Goal: Information Seeking & Learning: Learn about a topic

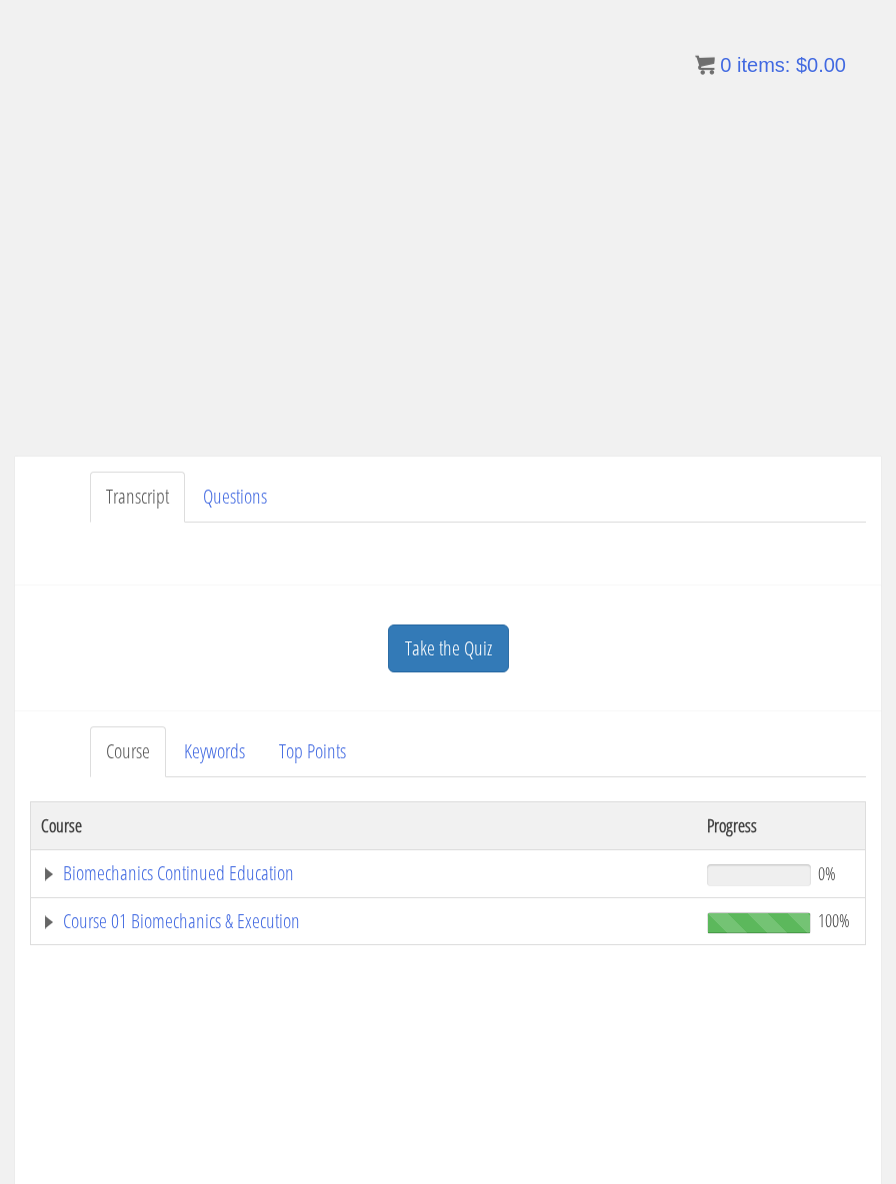
click at [480, 869] on link "Biomechanics Continued Education" at bounding box center [364, 874] width 646 height 20
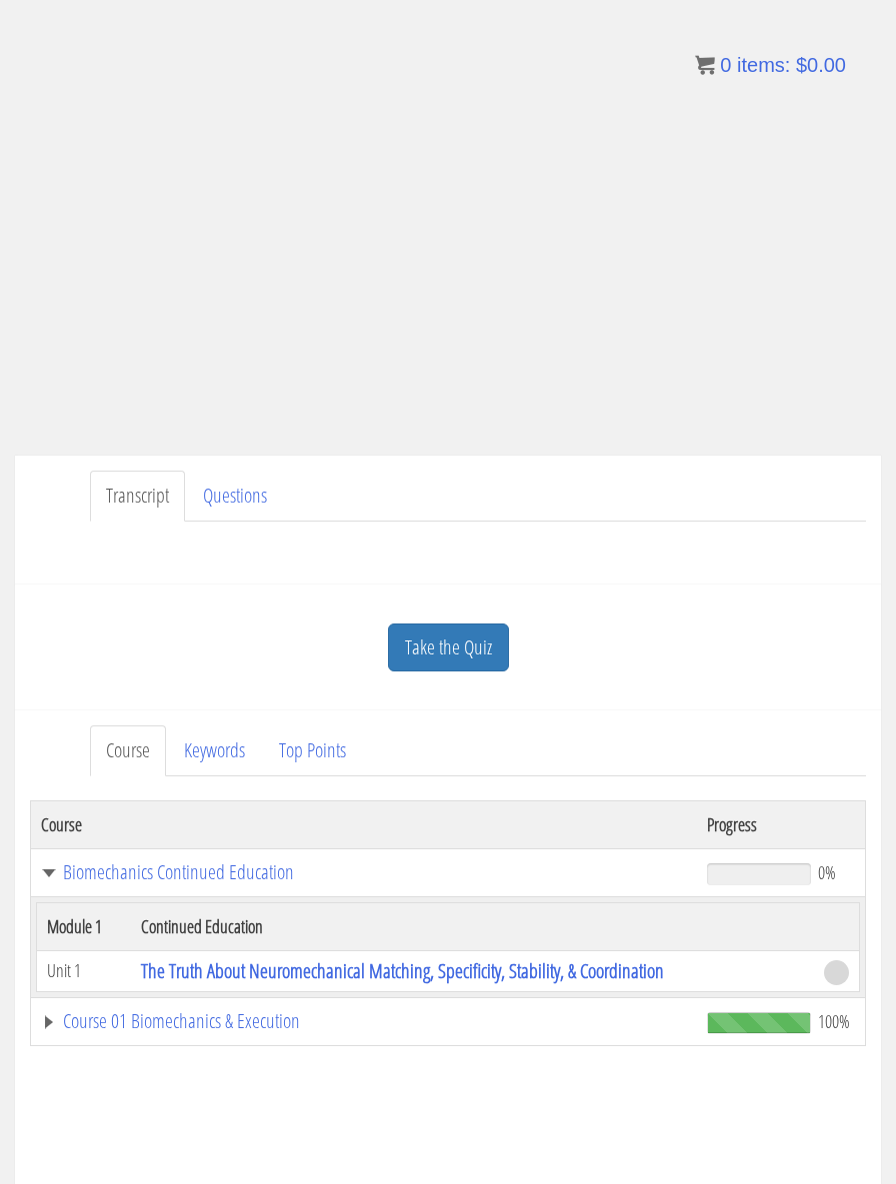
click at [464, 1020] on link "Course 01 Biomechanics & Execution" at bounding box center [364, 1021] width 646 height 20
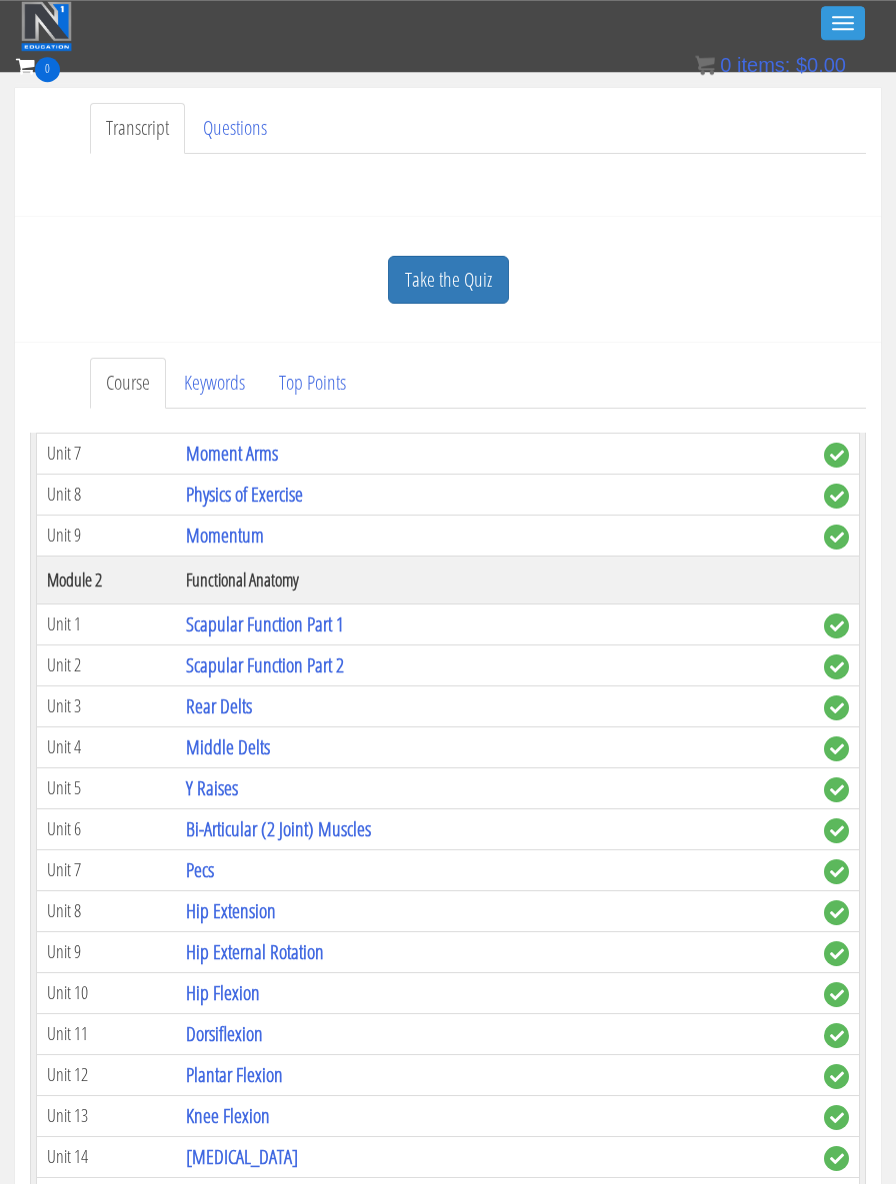
scroll to position [494, 0]
click at [242, 702] on link "Rear Delts" at bounding box center [219, 707] width 66 height 27
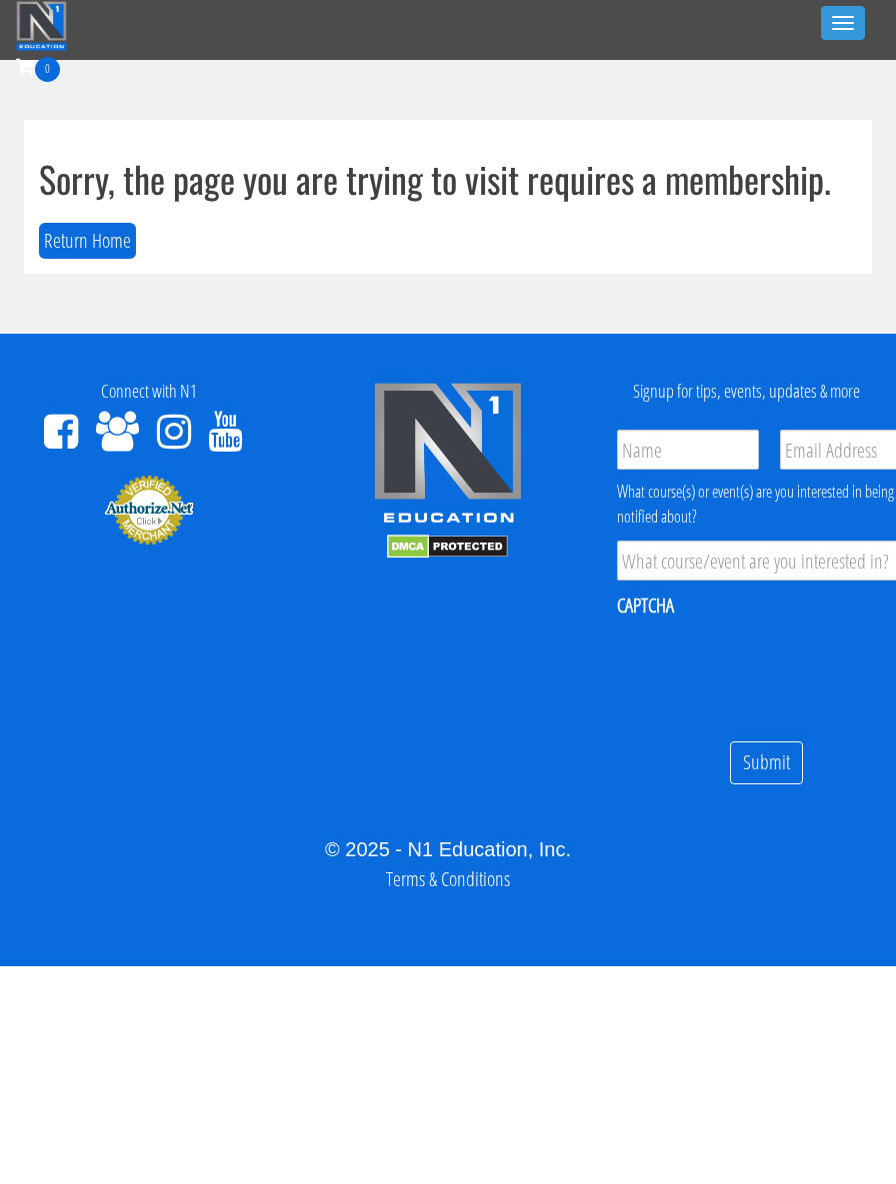
click at [859, 17] on button "Toggle navigation" at bounding box center [843, 23] width 44 height 34
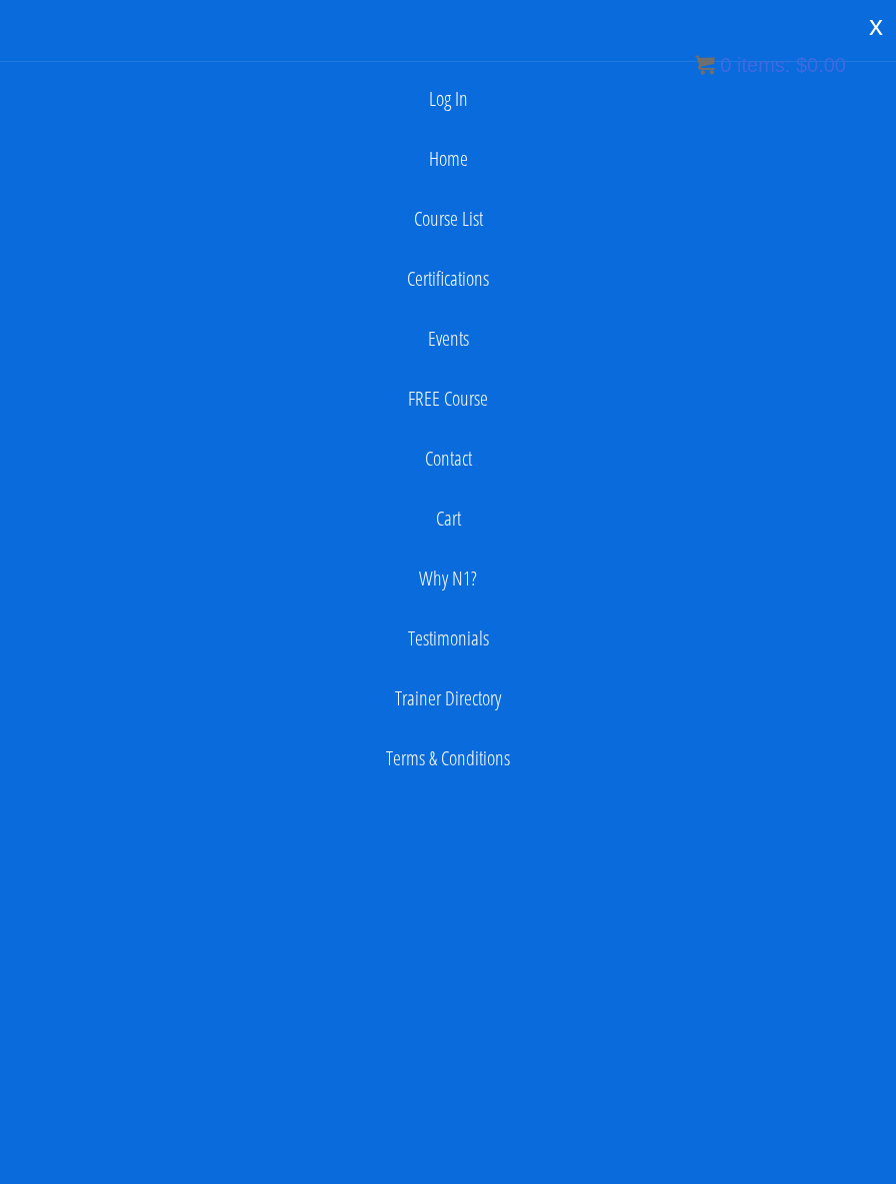
click at [600, 104] on link "Log In" at bounding box center [448, 99] width 876 height 40
click at [466, 110] on link "Log In" at bounding box center [448, 99] width 876 height 40
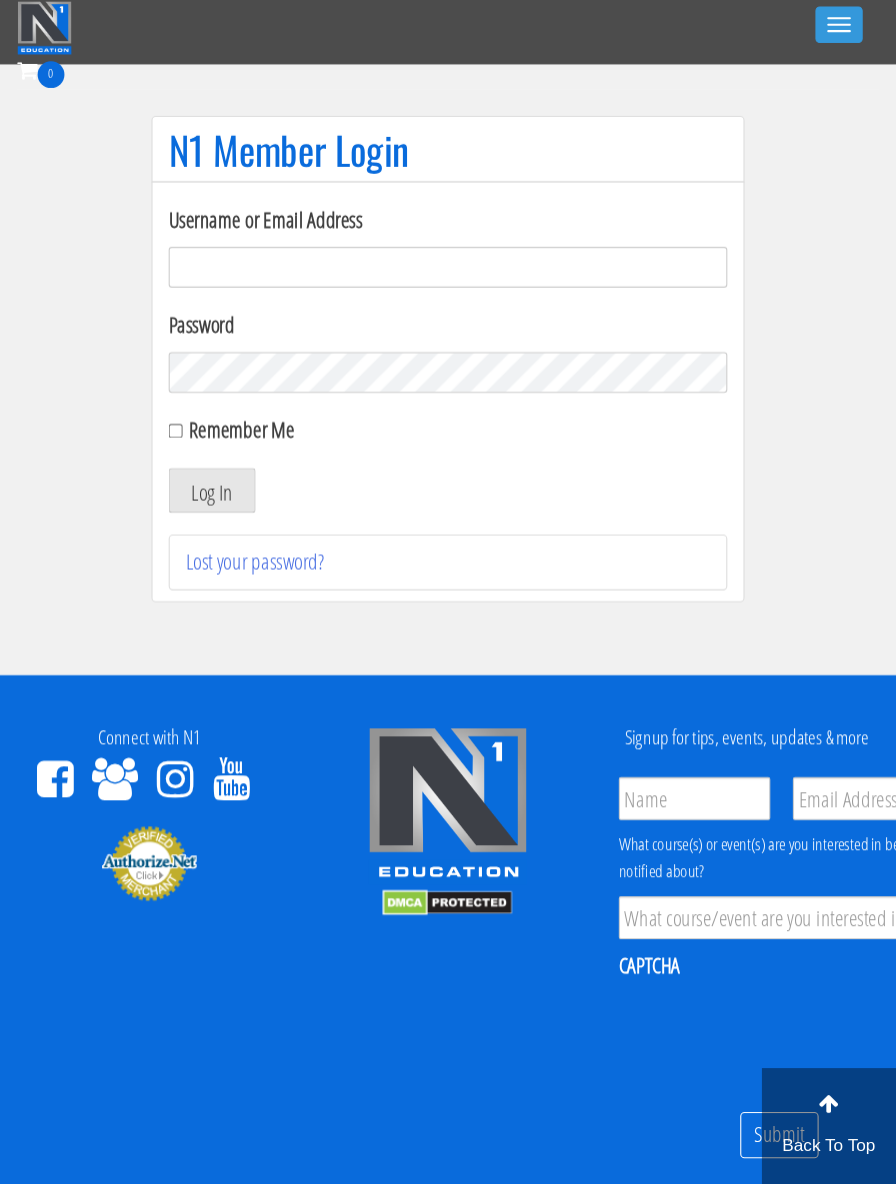
scroll to position [8, 0]
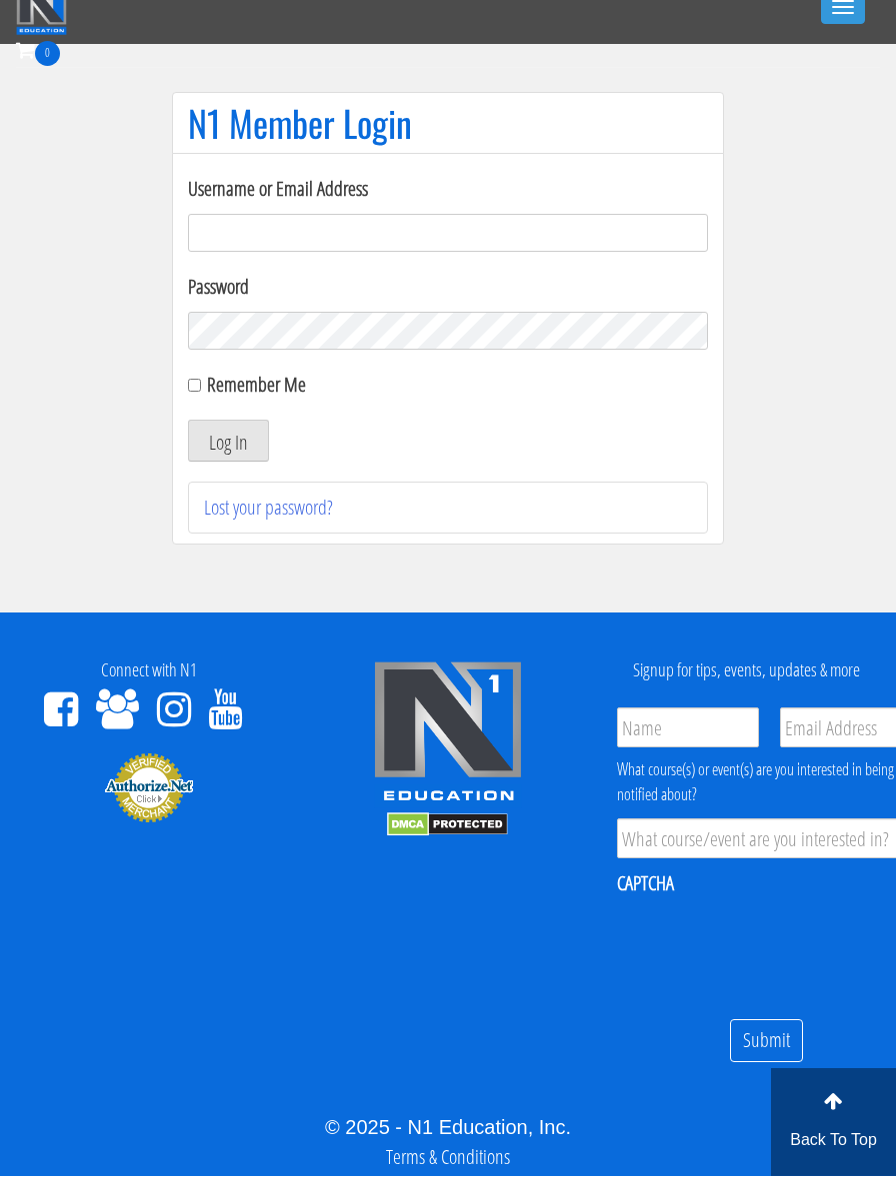
type input "[EMAIL_ADDRESS][DOMAIN_NAME]"
click at [228, 449] on button "Log In" at bounding box center [228, 449] width 81 height 42
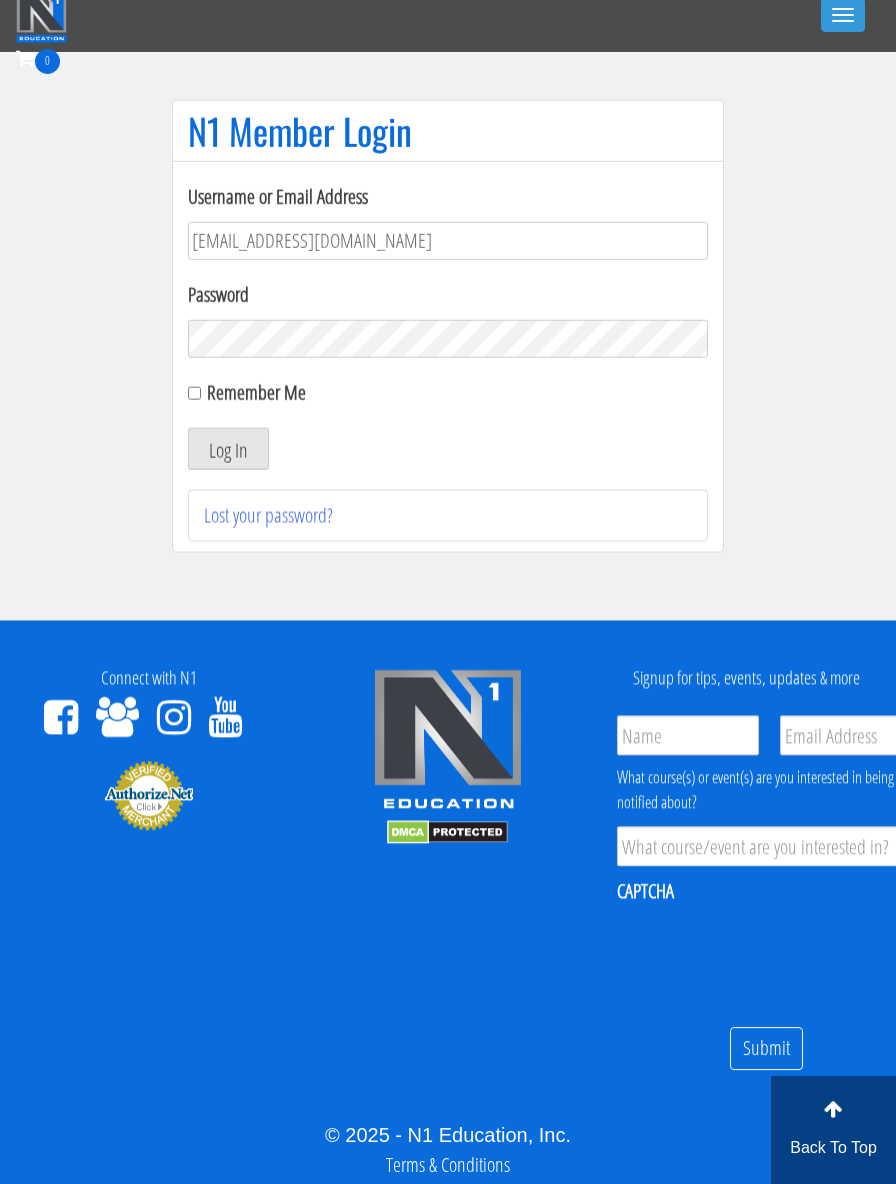
click at [191, 395] on input "Remember Me" at bounding box center [194, 393] width 13 height 13
click at [192, 398] on input "Remember Me" at bounding box center [194, 393] width 13 height 13
click at [192, 391] on input "Remember Me" at bounding box center [194, 393] width 13 height 13
checkbox input "true"
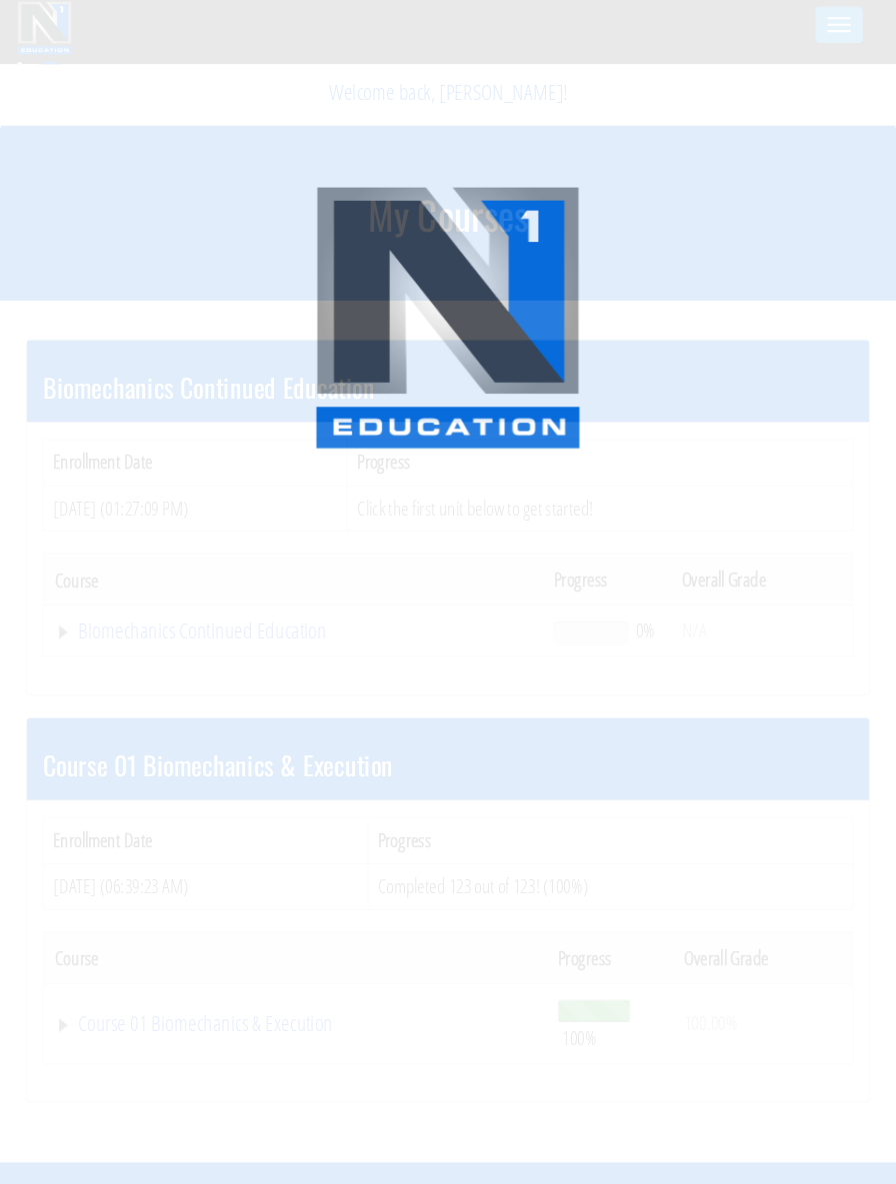
scroll to position [8, 0]
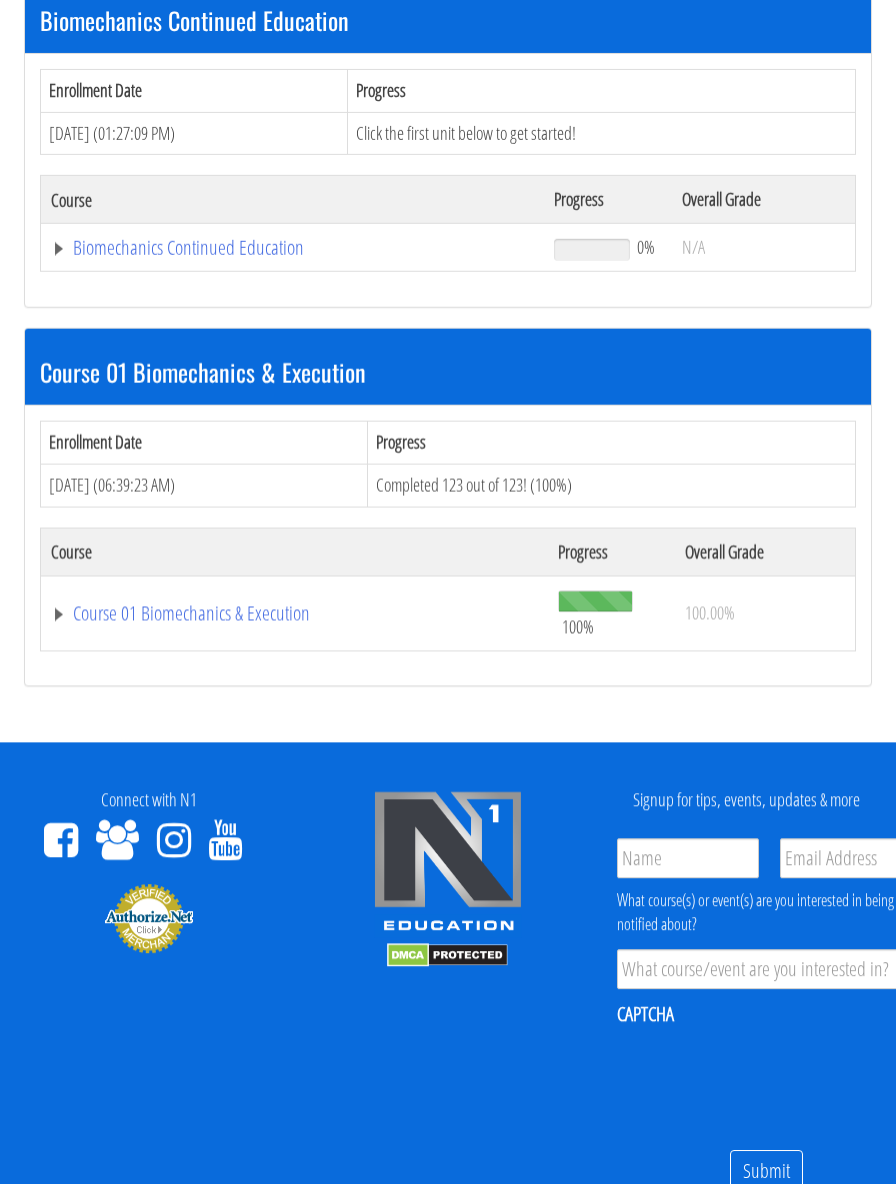
click at [89, 609] on link "Course 01 Biomechanics & Execution" at bounding box center [294, 614] width 487 height 20
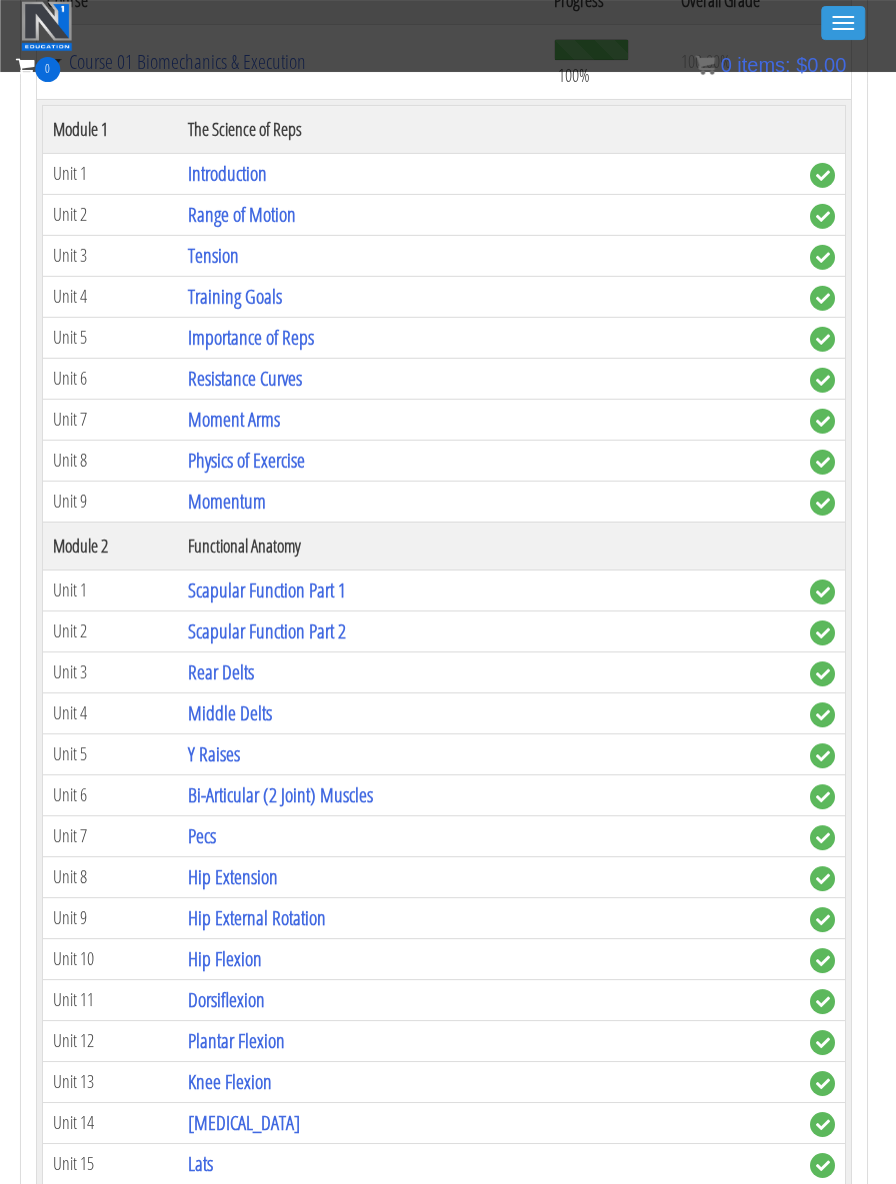
scroll to position [842, 4]
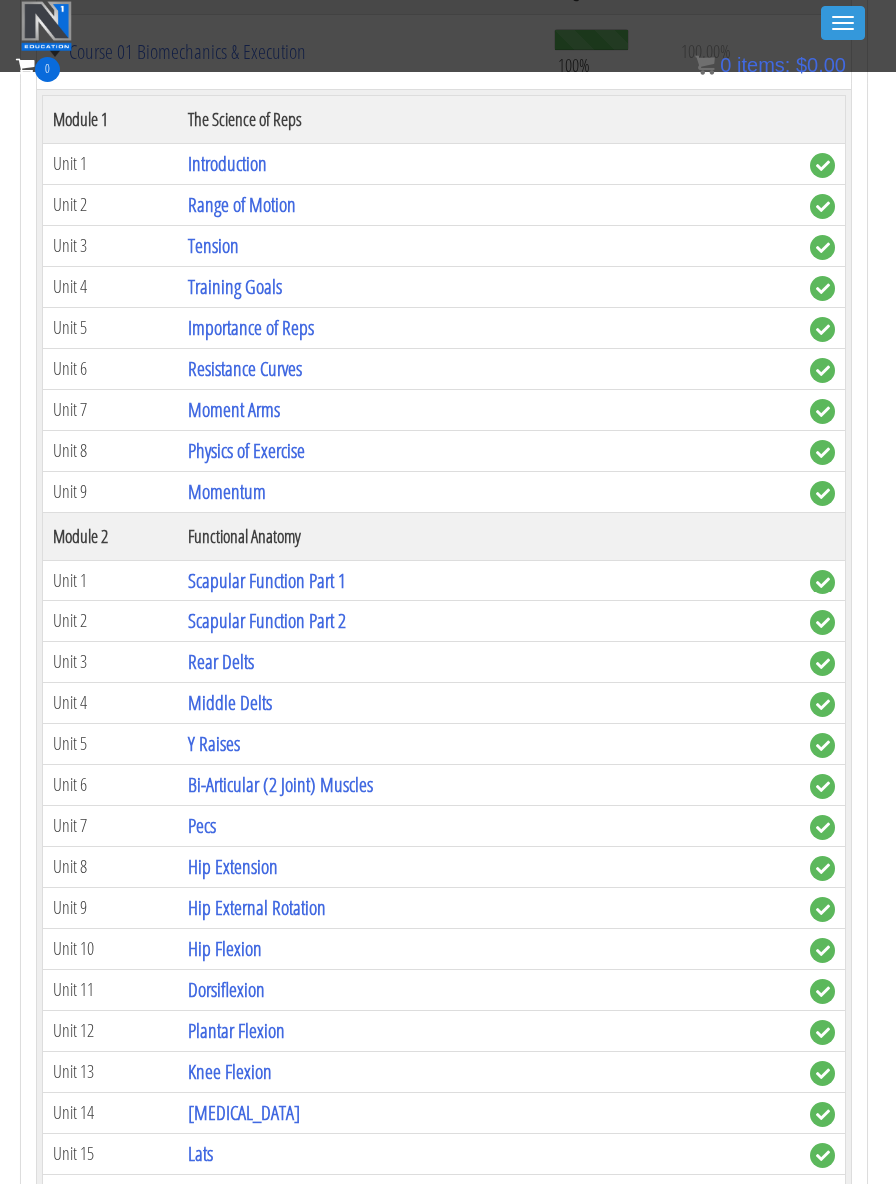
click at [207, 657] on link "Rear Delts" at bounding box center [221, 662] width 66 height 27
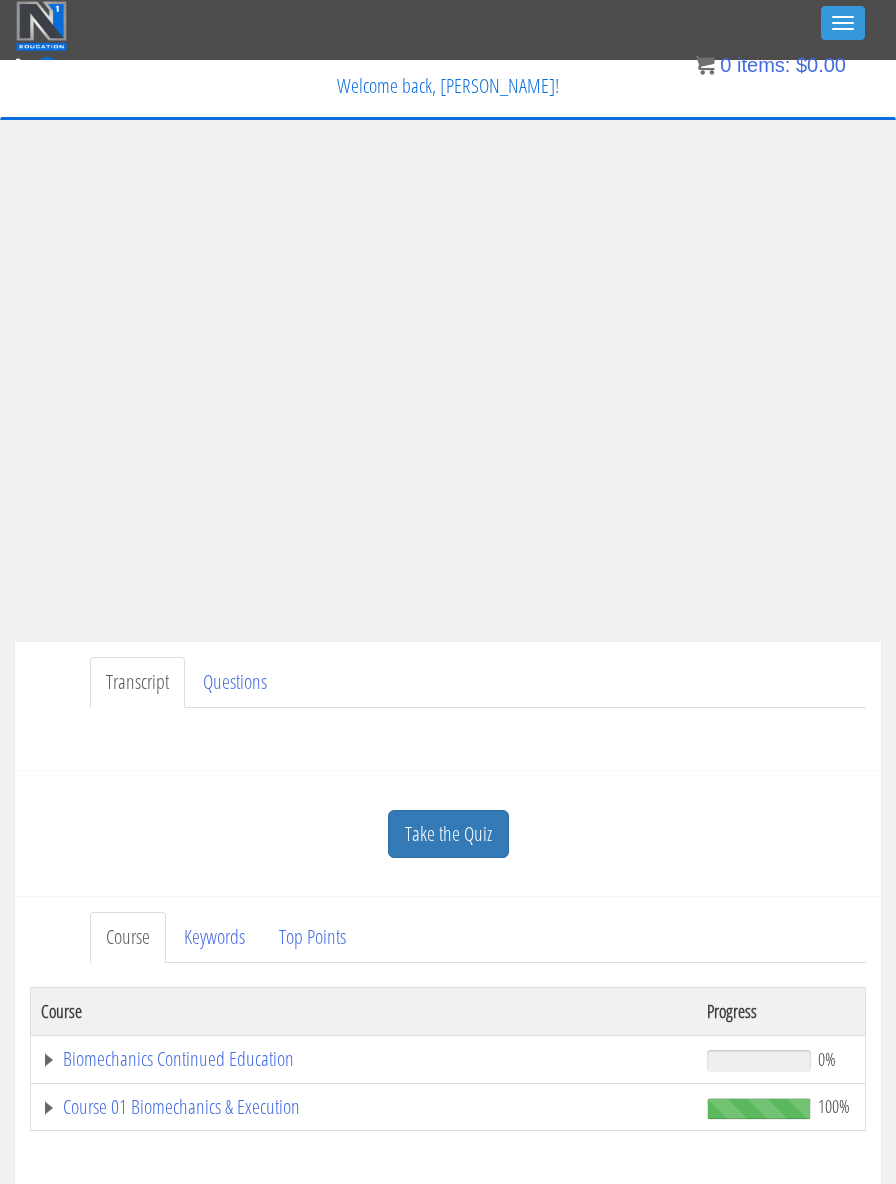
click at [536, 1101] on link "Course 01 Biomechanics & Execution" at bounding box center [364, 1107] width 646 height 20
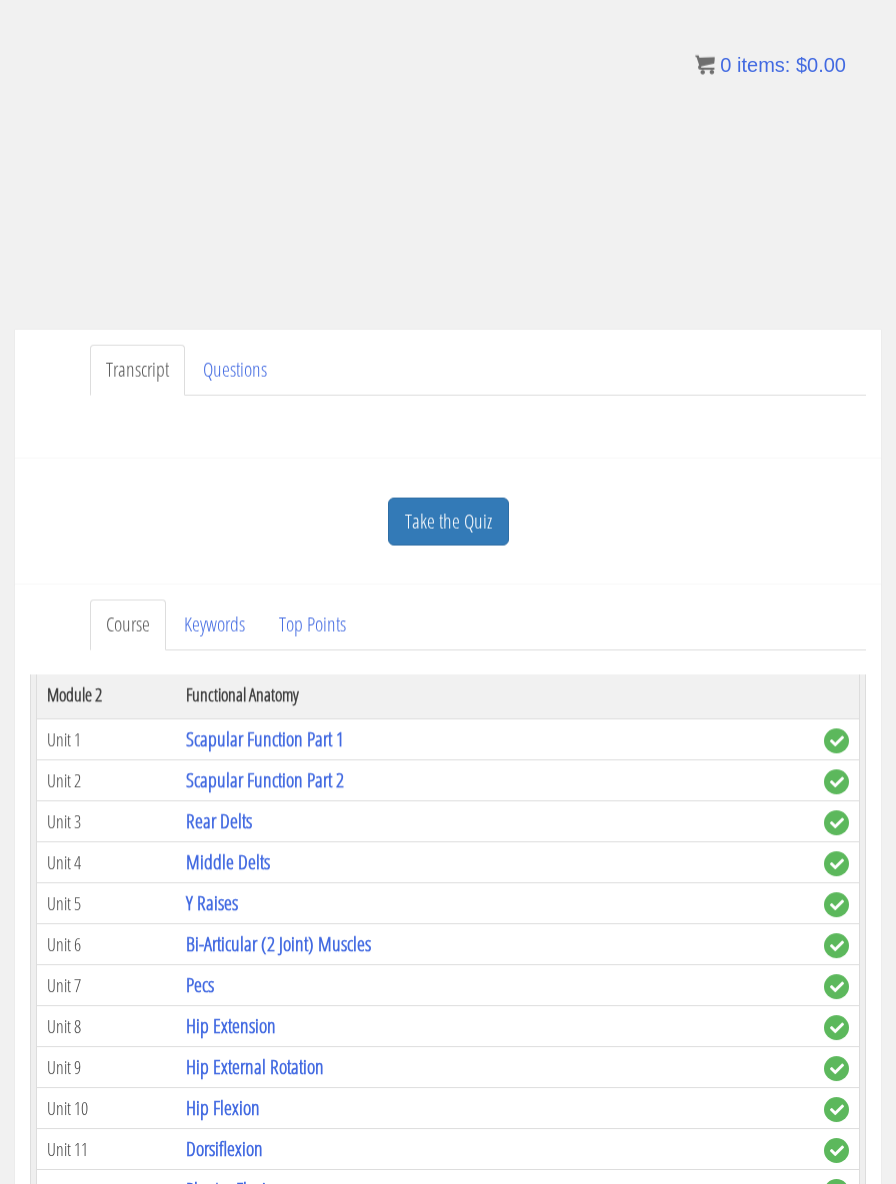
scroll to position [567, 0]
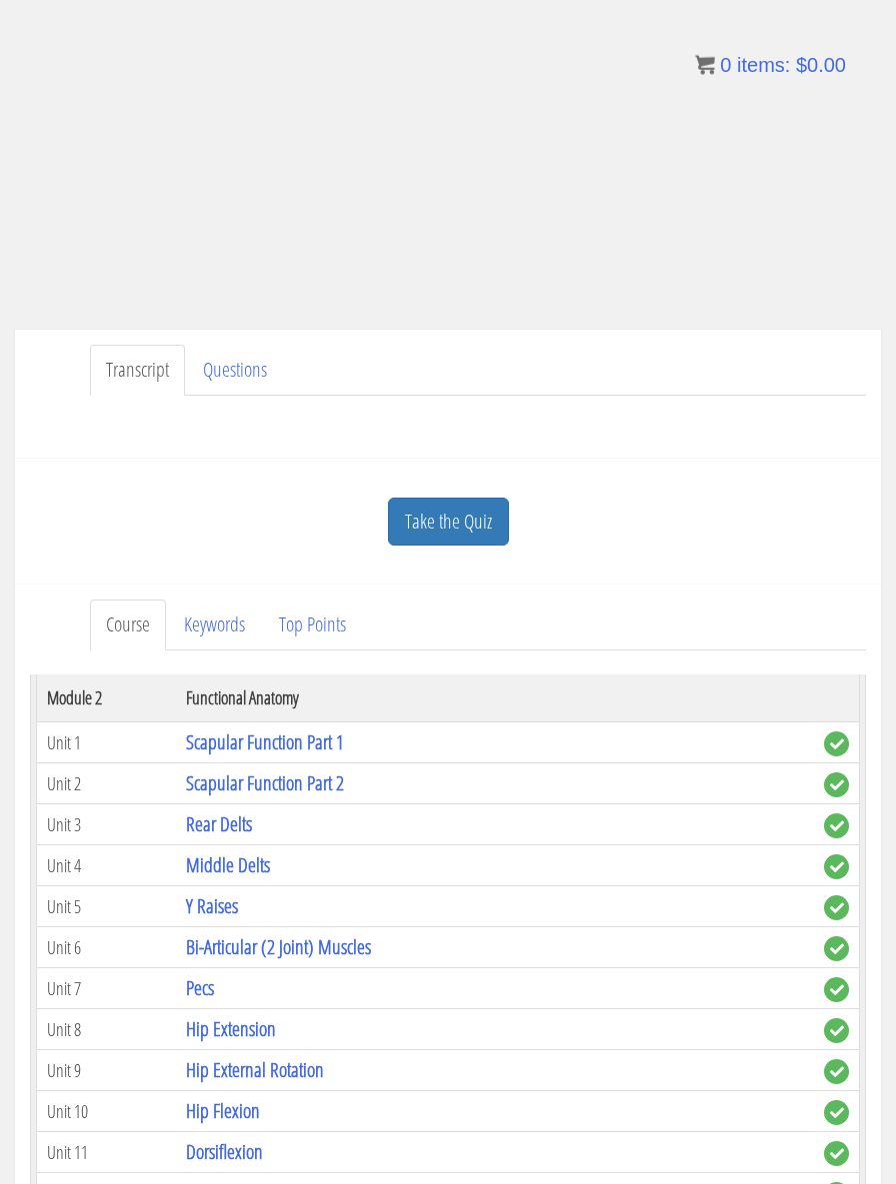
click at [197, 865] on link "Middle Delts" at bounding box center [228, 865] width 84 height 27
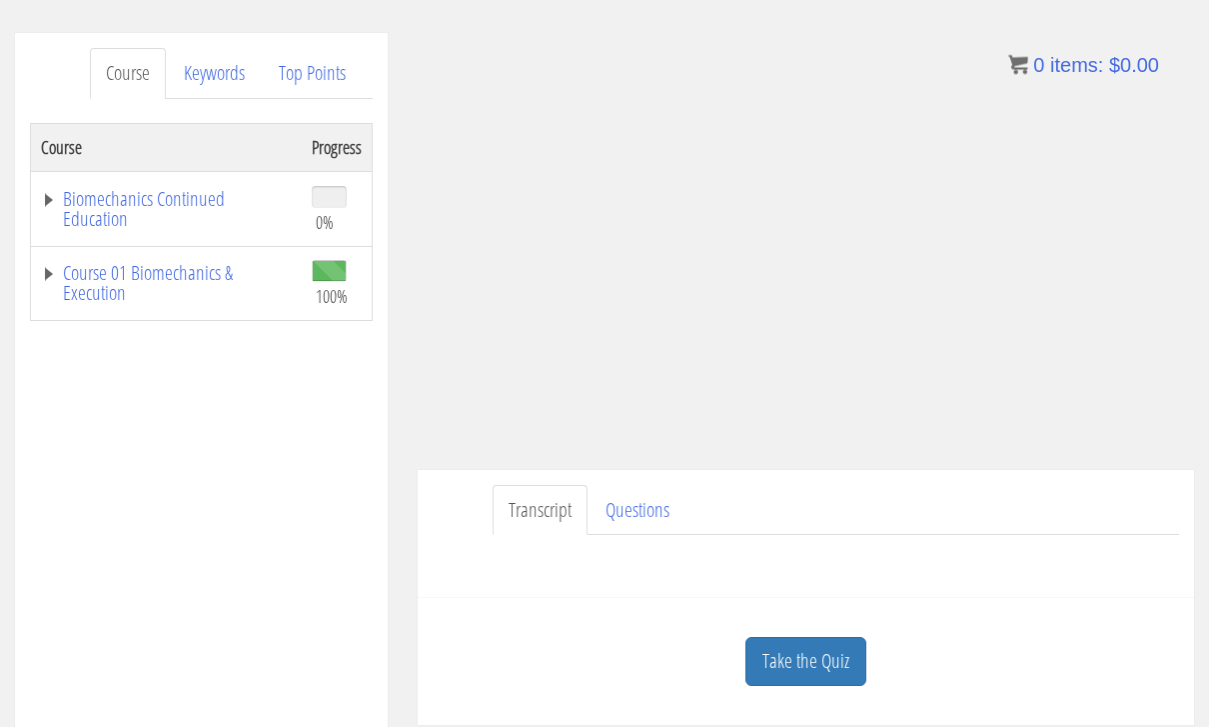
scroll to position [221, 0]
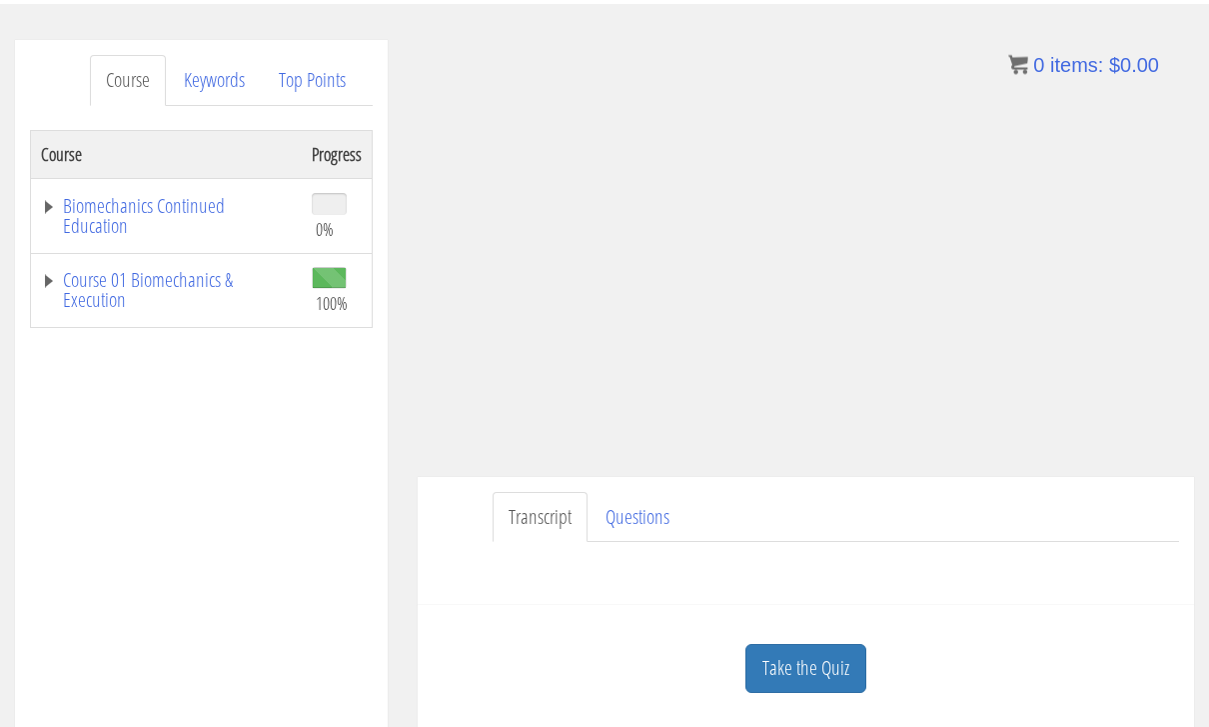
click at [157, 276] on link "Course 01 Biomechanics & Execution" at bounding box center [166, 291] width 251 height 40
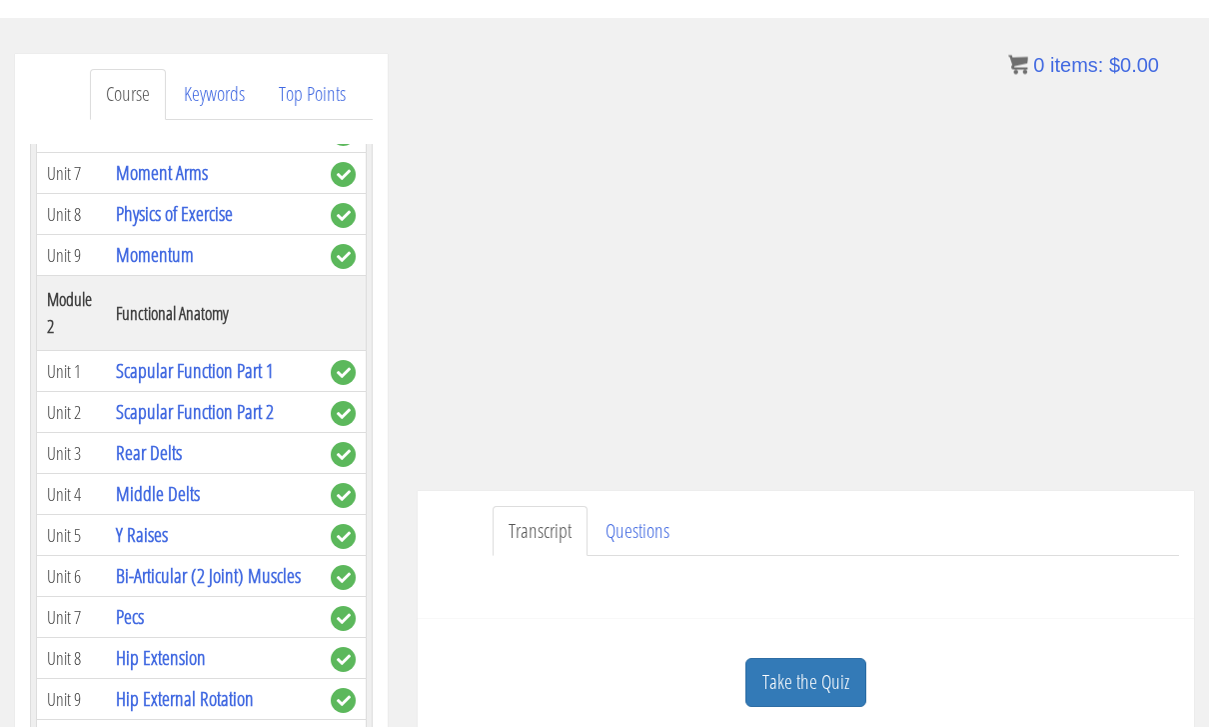
scroll to position [509, 0]
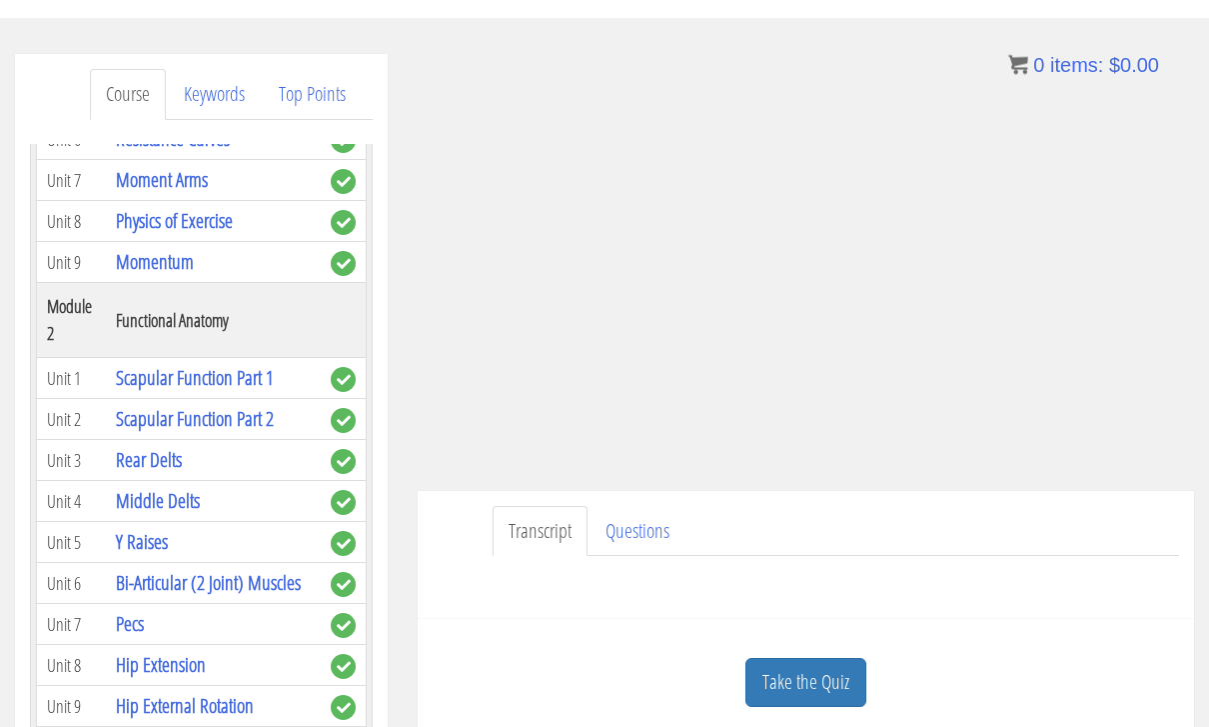
click at [152, 539] on link "Y Raises" at bounding box center [142, 542] width 52 height 27
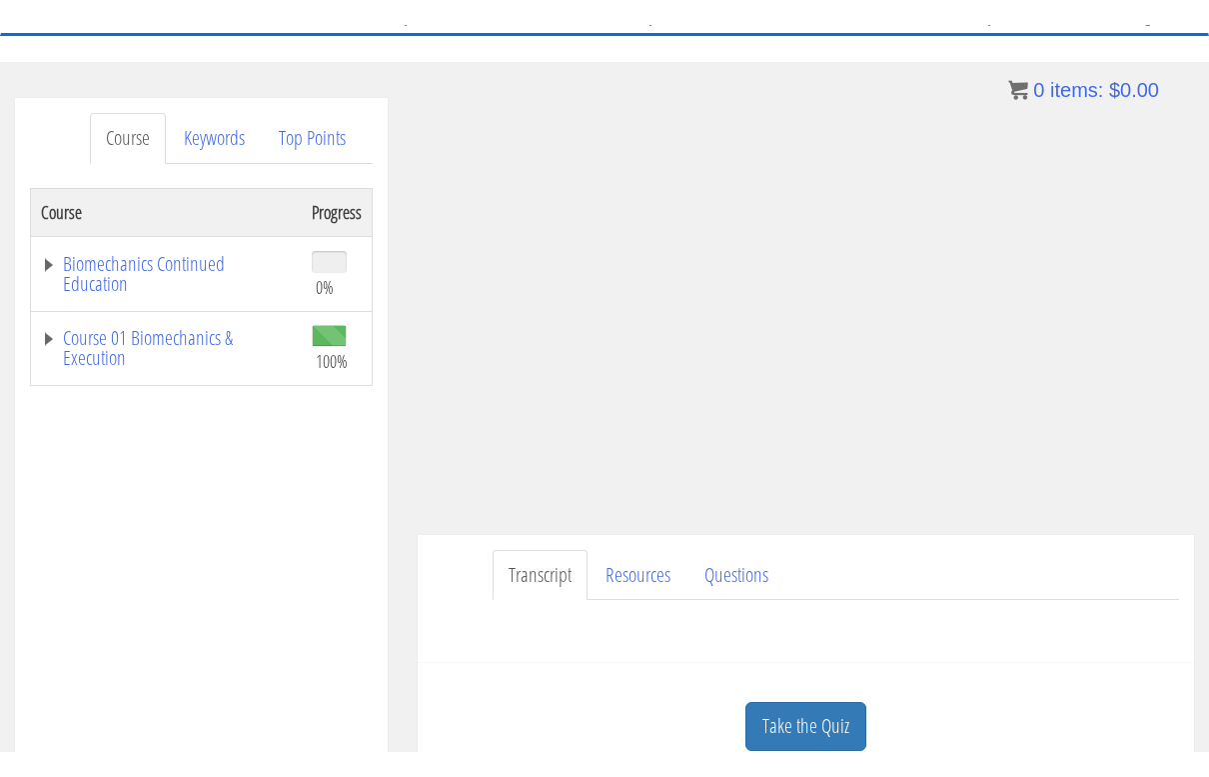
scroll to position [24, 0]
